Goal: Transaction & Acquisition: Purchase product/service

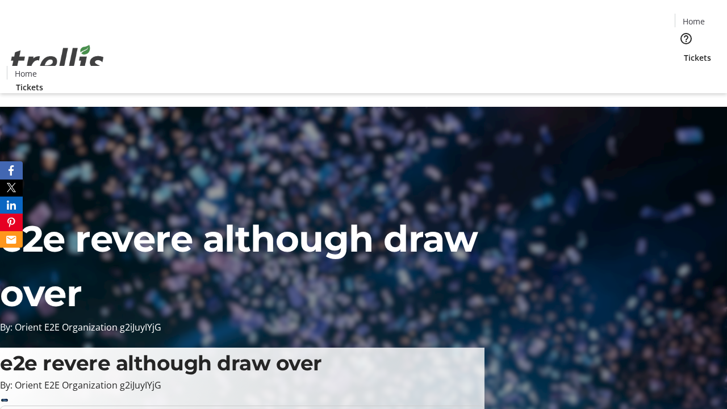
click at [683, 52] on span "Tickets" at bounding box center [696, 58] width 27 height 12
